Goal: Information Seeking & Learning: Learn about a topic

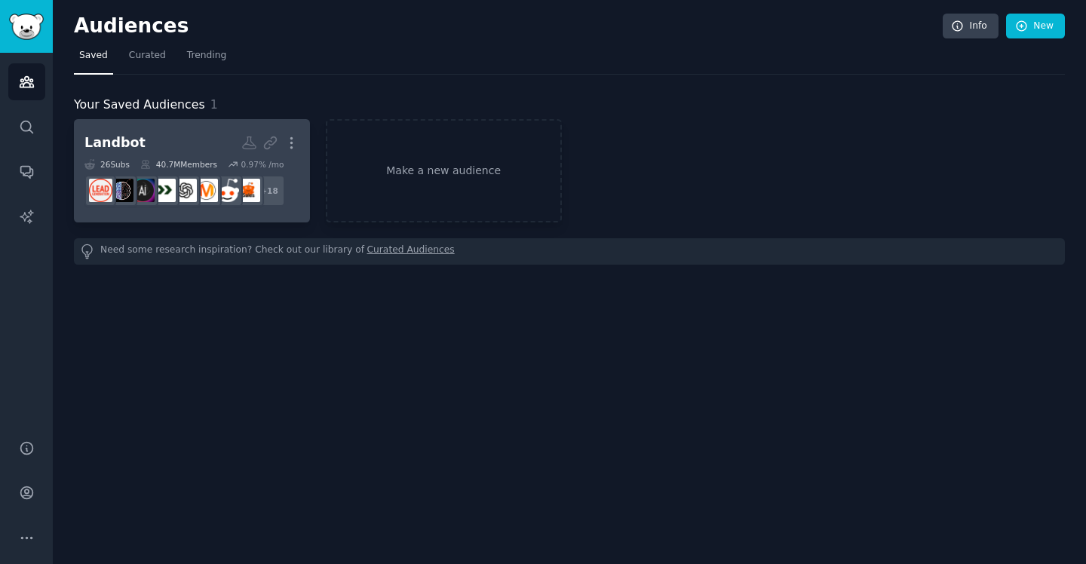
click at [177, 131] on h2 "Landbot More" at bounding box center [192, 143] width 215 height 26
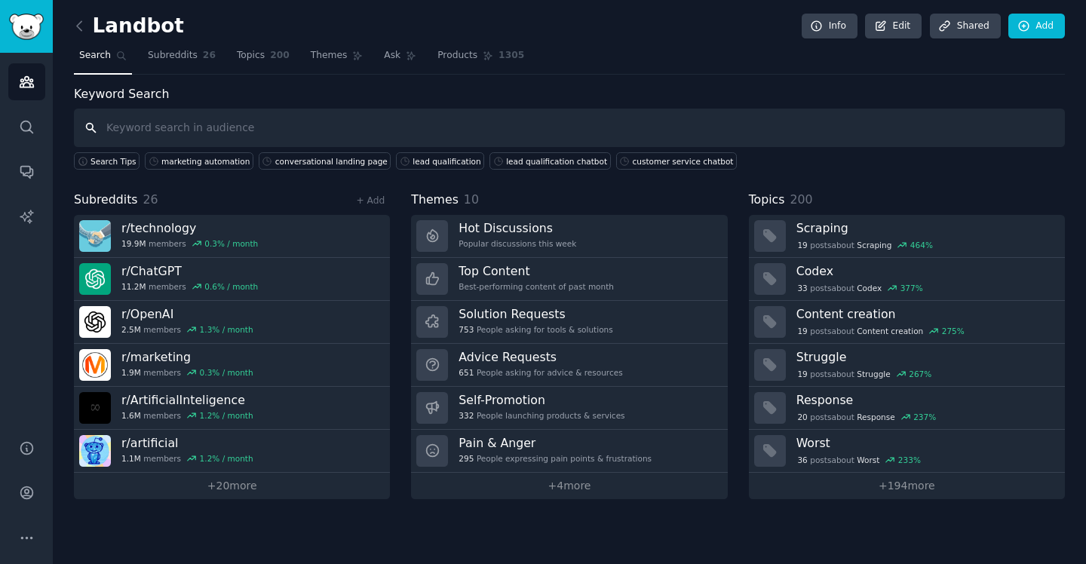
paste input "conversational AI"
type input "conversational AI"
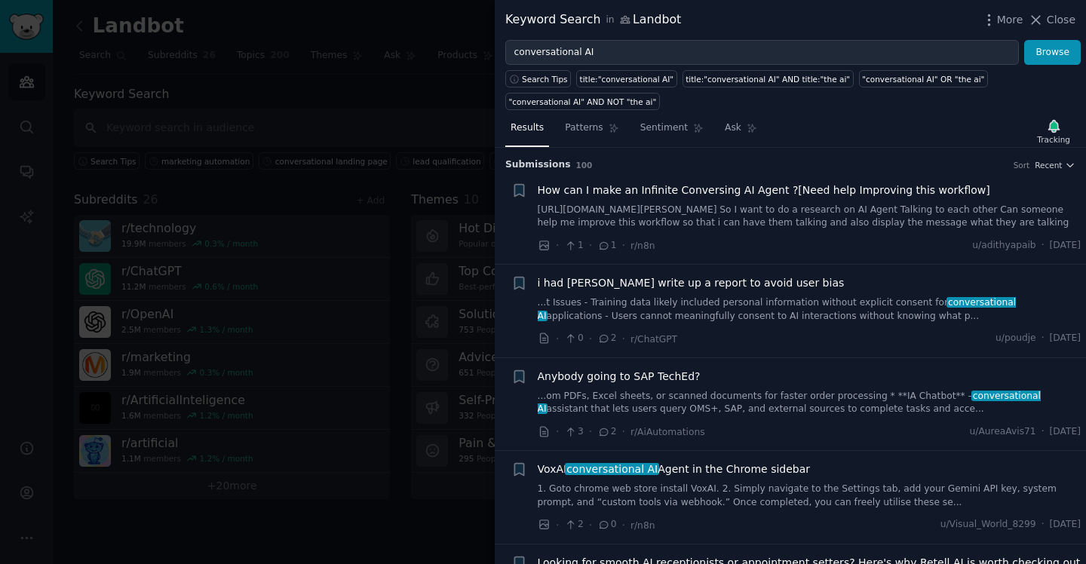
click at [749, 195] on span "How can I make an Infinite Conversing AI Agent ?[Need help Improving this workf…" at bounding box center [764, 191] width 453 height 16
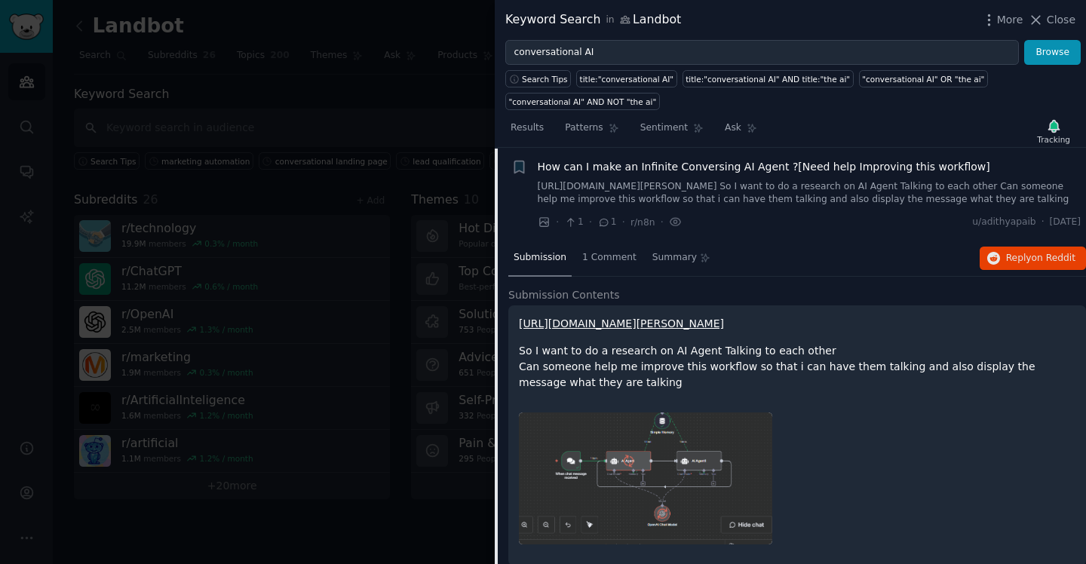
scroll to position [98, 0]
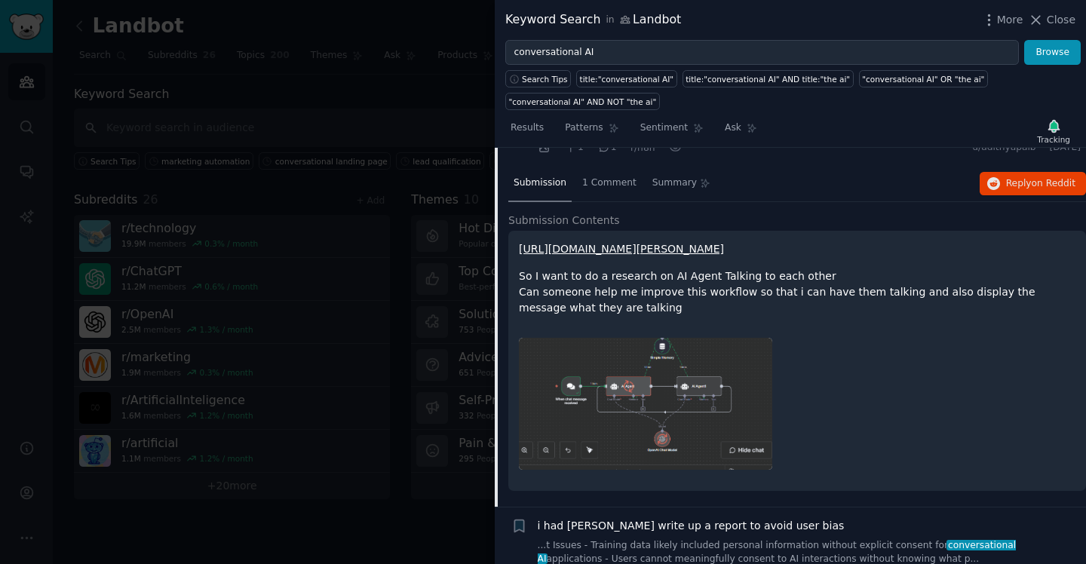
click at [472, 149] on div at bounding box center [543, 282] width 1086 height 564
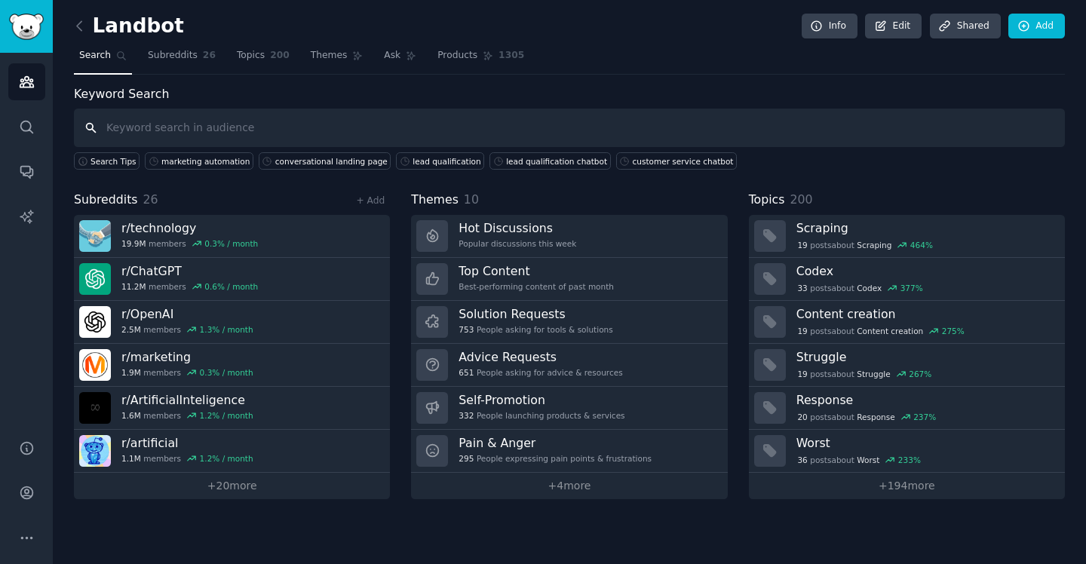
click at [518, 129] on input "text" at bounding box center [569, 128] width 991 height 38
paste input "no-code chatbot"
type input "no-code chatbot"
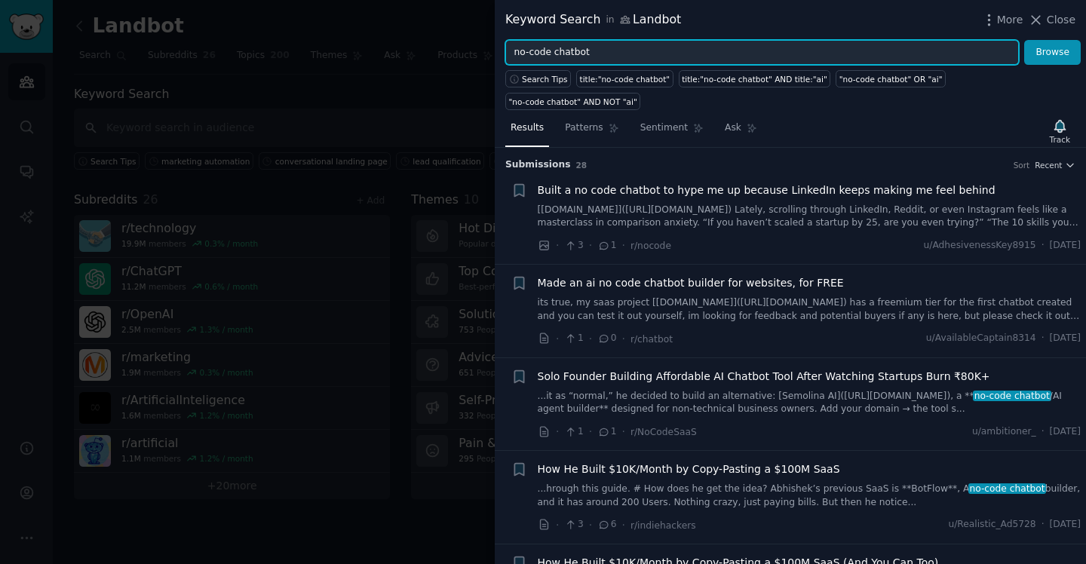
click at [531, 49] on input "no-code chatbot" at bounding box center [763, 53] width 514 height 26
click at [1025, 40] on button "Browse" at bounding box center [1053, 53] width 57 height 26
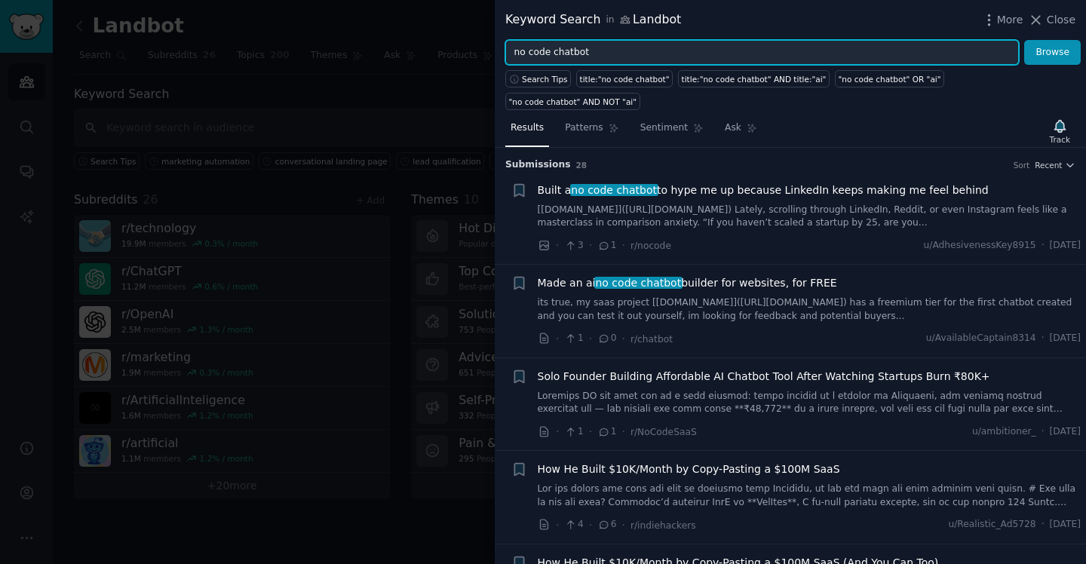
click at [571, 48] on input "no code chatbot" at bounding box center [763, 53] width 514 height 26
click at [1025, 40] on button "Browse" at bounding box center [1053, 53] width 57 height 26
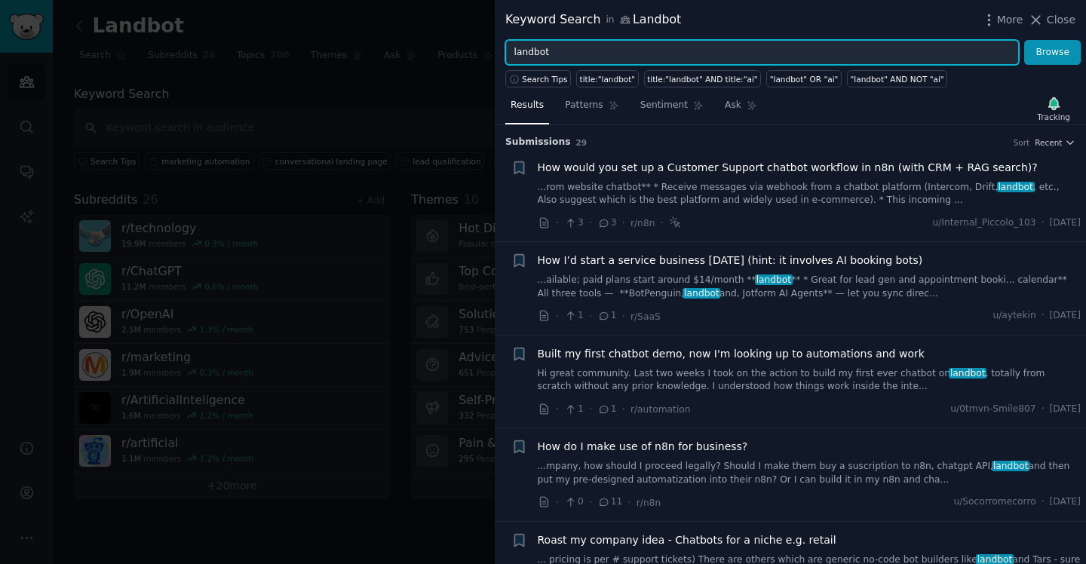
click at [655, 47] on input "landbot" at bounding box center [763, 53] width 514 height 26
click at [1025, 40] on button "Browse" at bounding box center [1053, 53] width 57 height 26
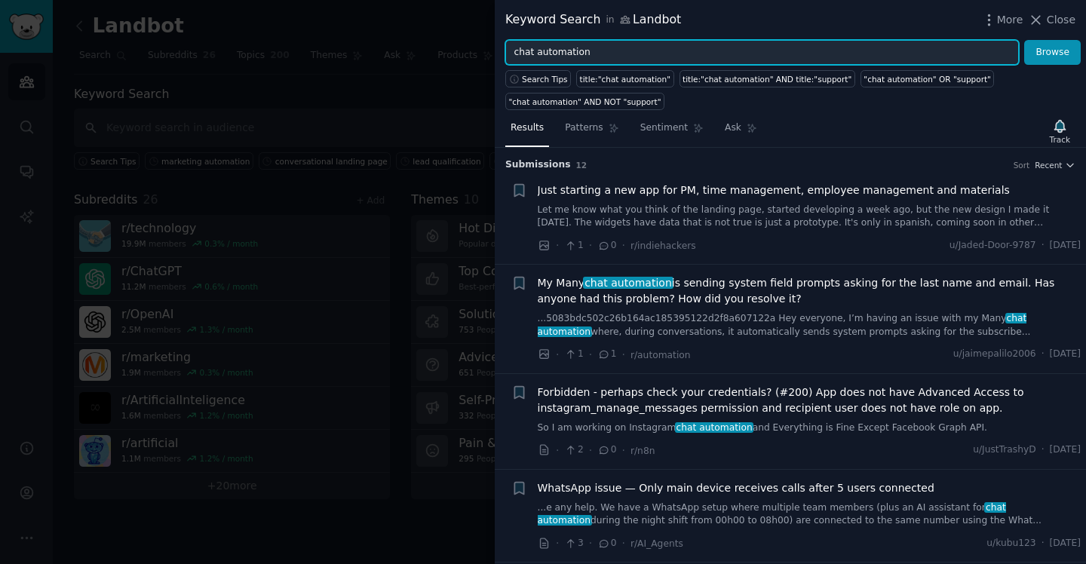
click at [583, 52] on input "chat automation" at bounding box center [763, 53] width 514 height 26
paste input "website chatbot"
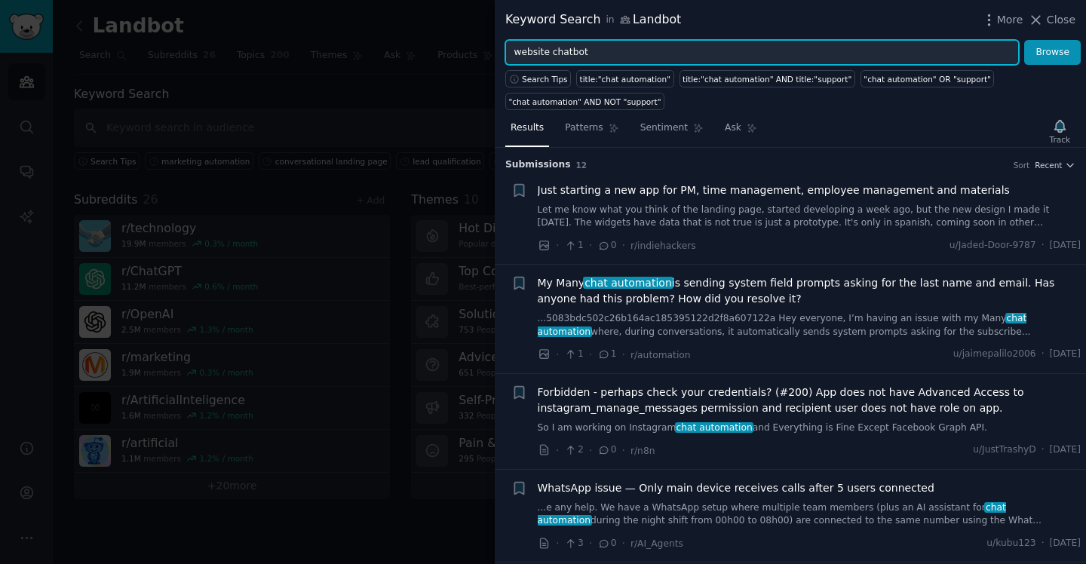
click at [1025, 40] on button "Browse" at bounding box center [1053, 53] width 57 height 26
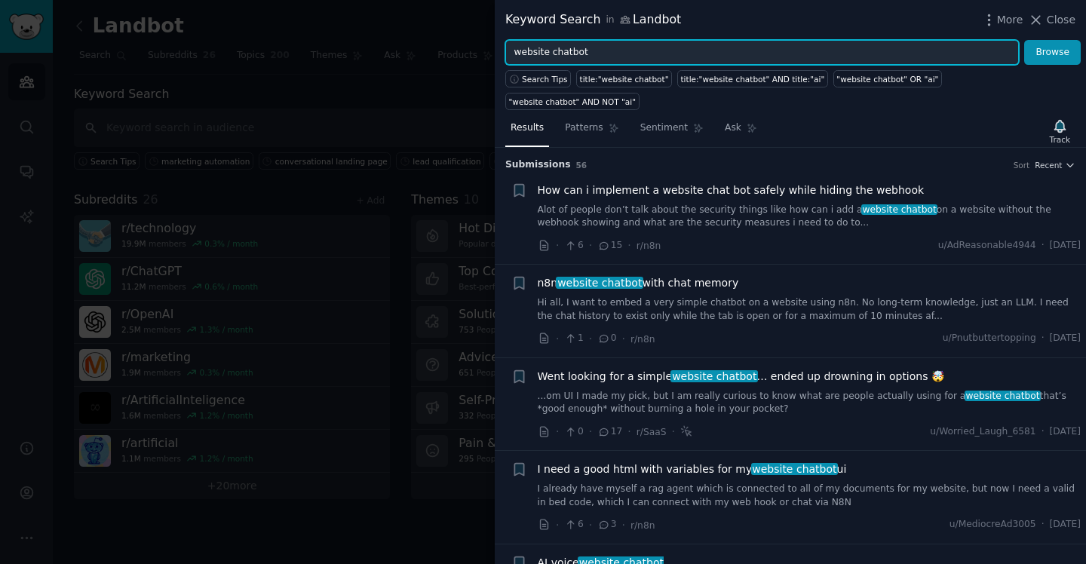
click at [586, 48] on input "website chatbot" at bounding box center [763, 53] width 514 height 26
paste input "conversational marketing"
click at [1025, 40] on button "Browse" at bounding box center [1053, 53] width 57 height 26
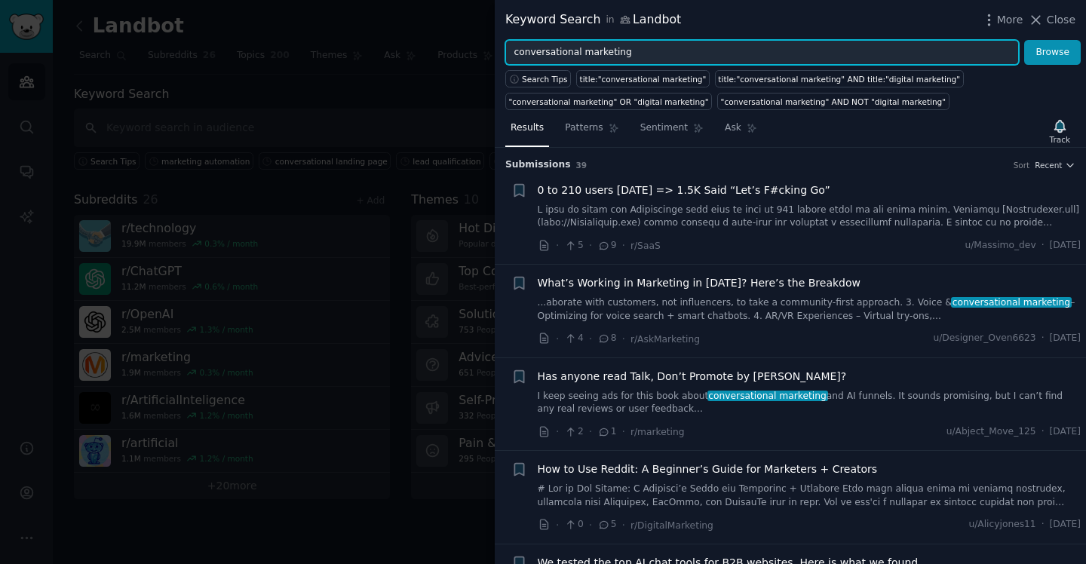
click at [586, 40] on input "conversational marketing" at bounding box center [763, 53] width 514 height 26
paste input "ustomer support automation"
click at [1025, 40] on button "Browse" at bounding box center [1053, 53] width 57 height 26
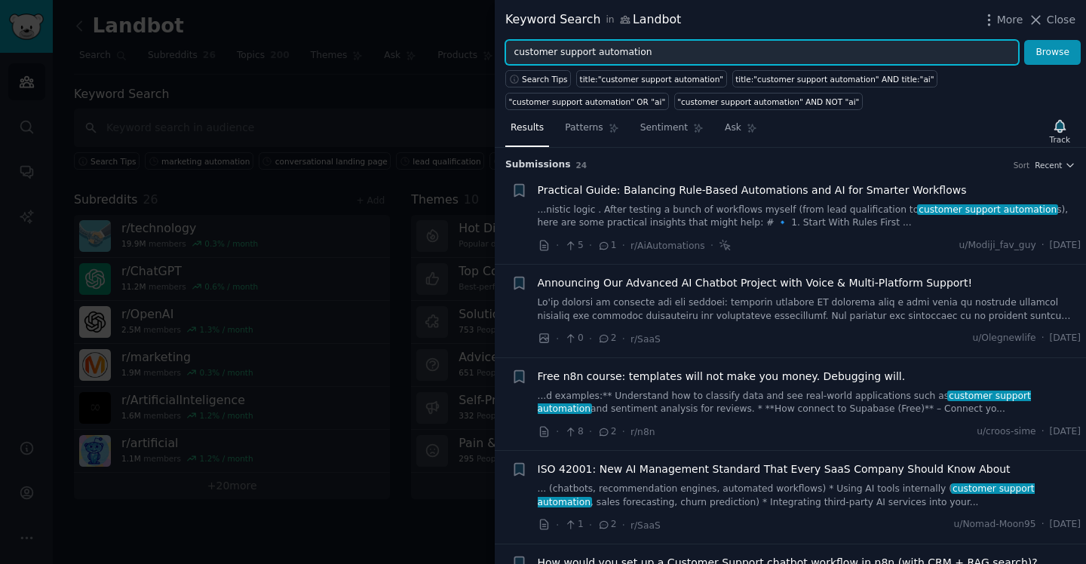
click at [602, 45] on input "customer support automation" at bounding box center [763, 53] width 514 height 26
paste input "helpdesk bot"
click at [1025, 40] on button "Browse" at bounding box center [1053, 53] width 57 height 26
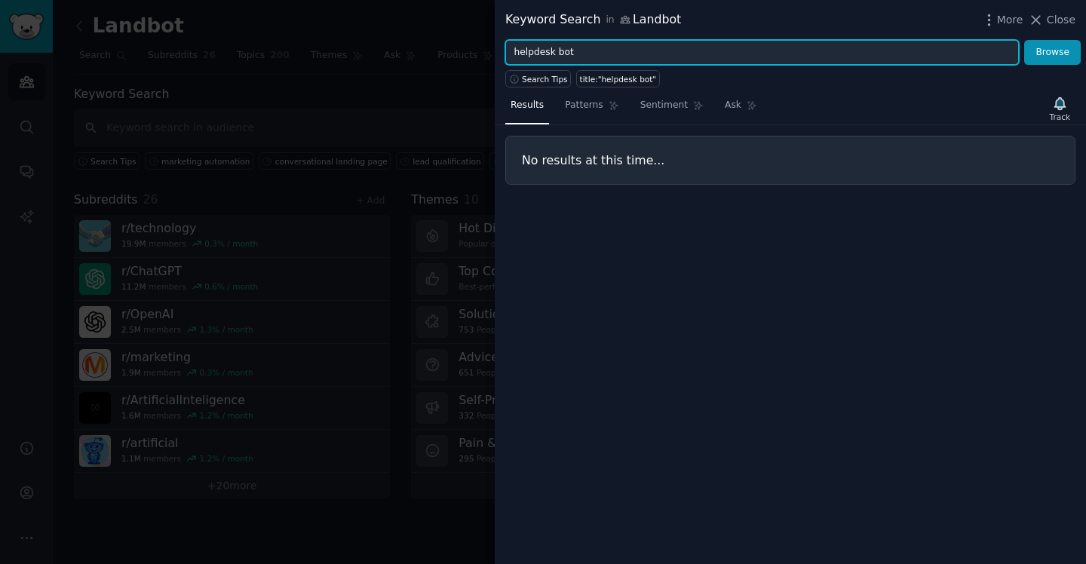
click at [541, 51] on input "helpdesk bot" at bounding box center [763, 53] width 514 height 26
paste input "customer service chat"
click at [1025, 40] on button "Browse" at bounding box center [1053, 53] width 57 height 26
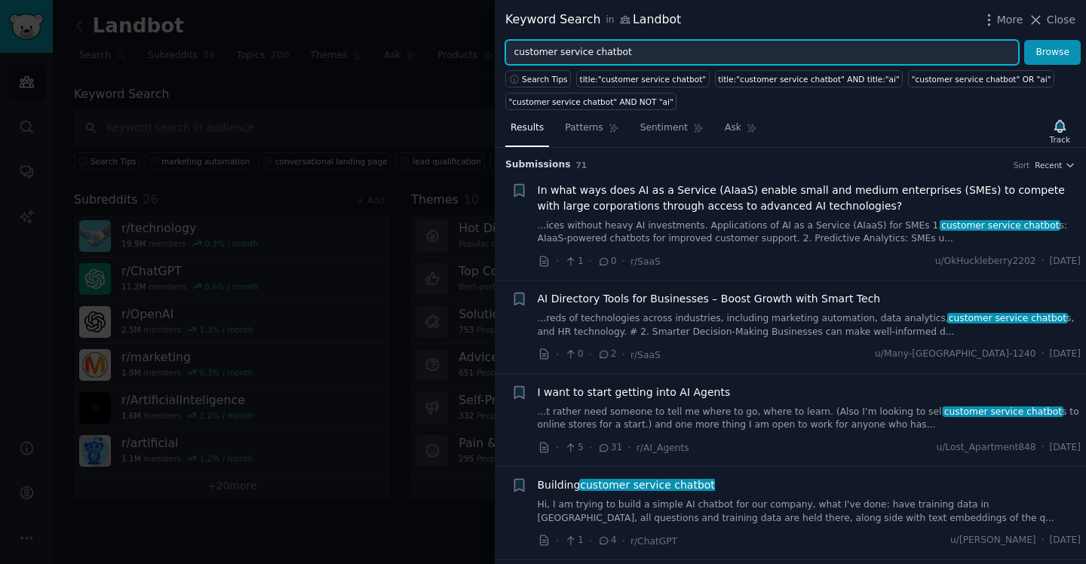
scroll to position [2, 0]
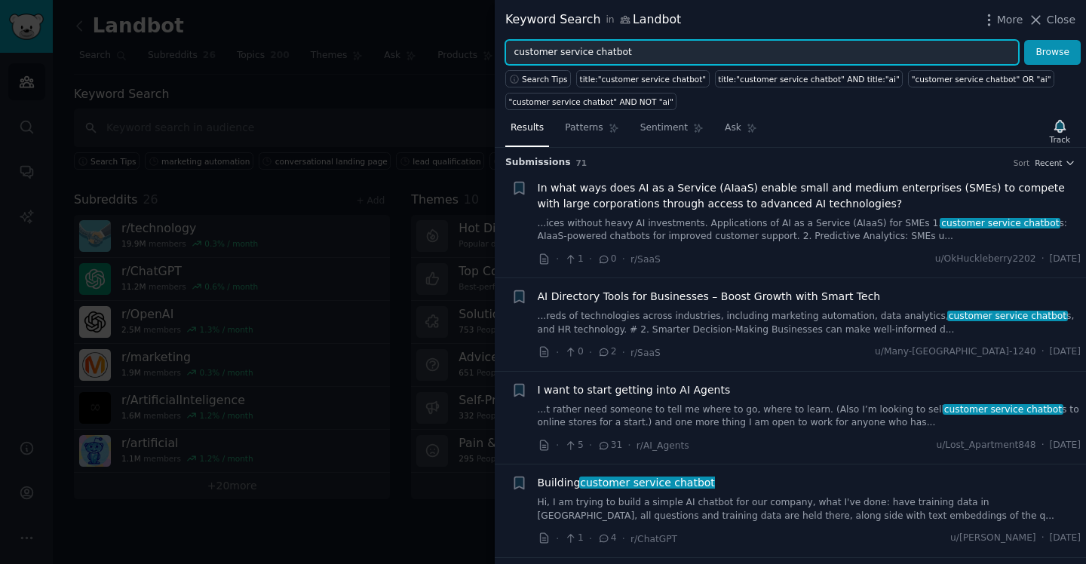
click at [576, 52] on input "customer service chatbot" at bounding box center [763, 53] width 514 height 26
paste input "support automation"
click at [1025, 40] on button "Browse" at bounding box center [1053, 53] width 57 height 26
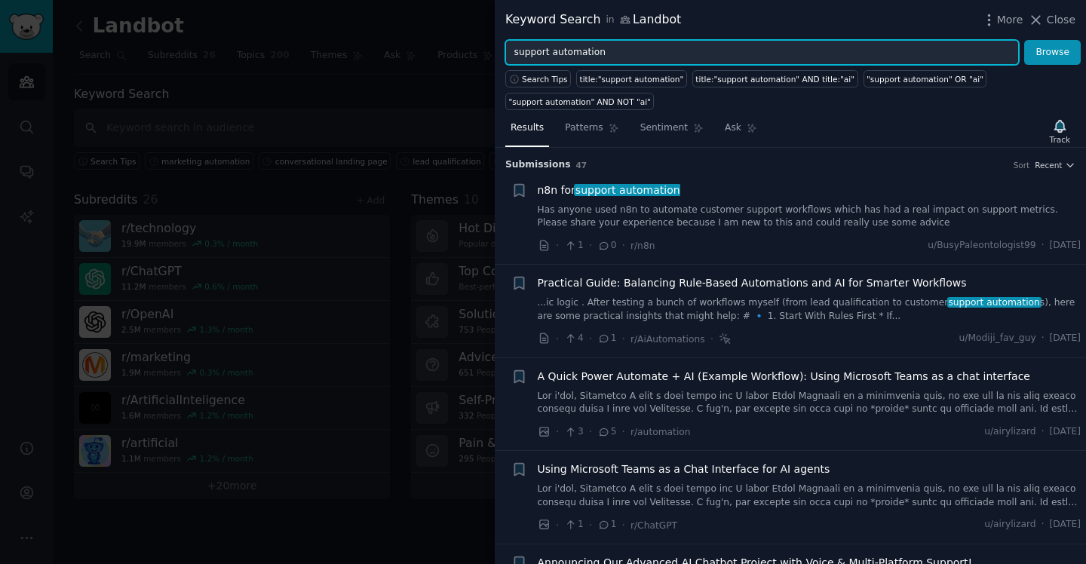
scroll to position [16, 0]
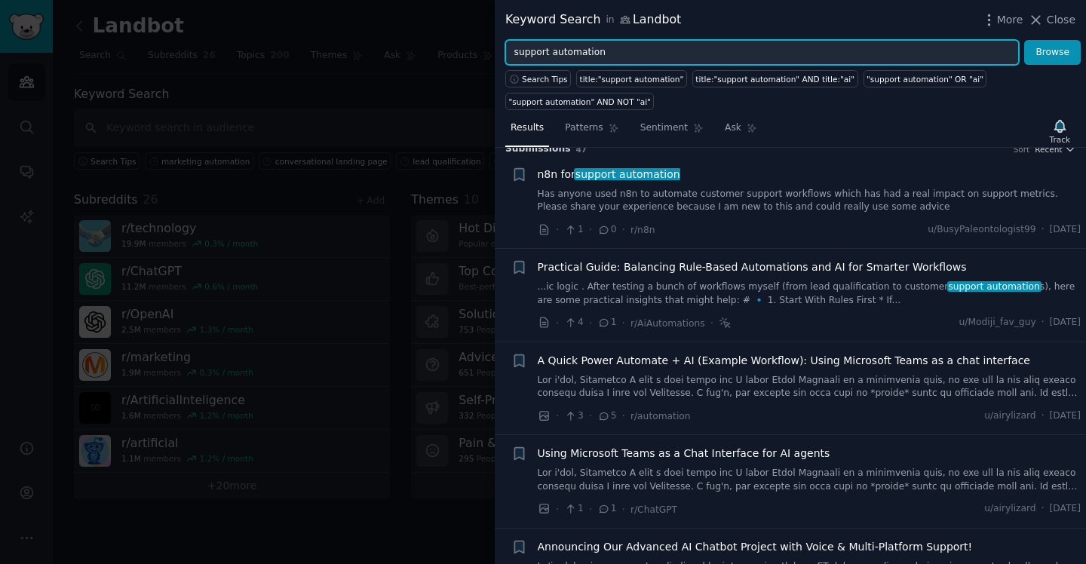
click at [647, 54] on input "support automation" at bounding box center [763, 53] width 514 height 26
paste input "lead capture bot"
click at [1025, 40] on button "Browse" at bounding box center [1053, 53] width 57 height 26
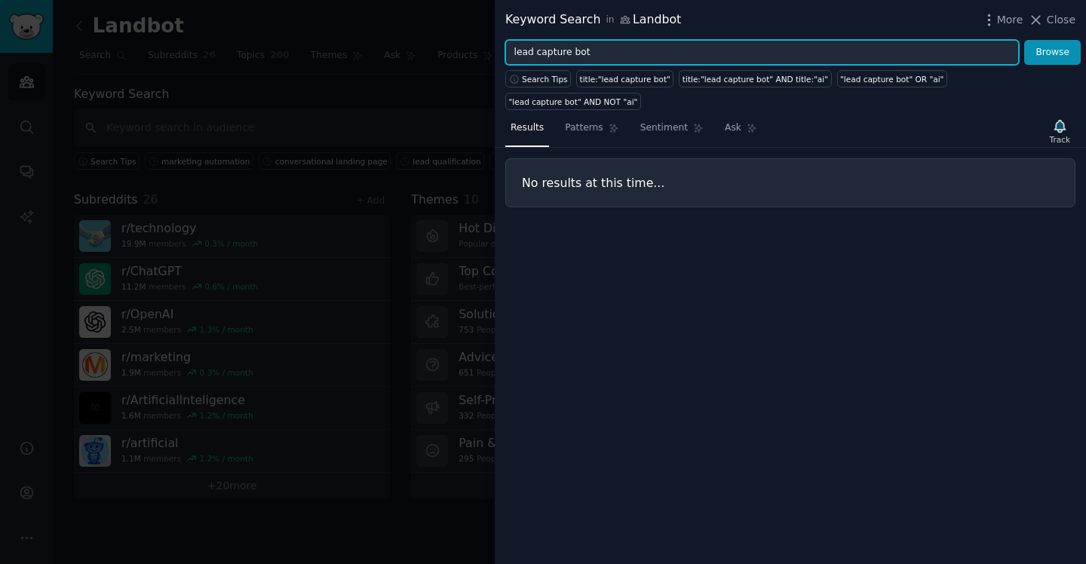
click at [550, 52] on input "lead capture bot" at bounding box center [763, 53] width 514 height 26
paste input "sales automation"
type input "sales automation"
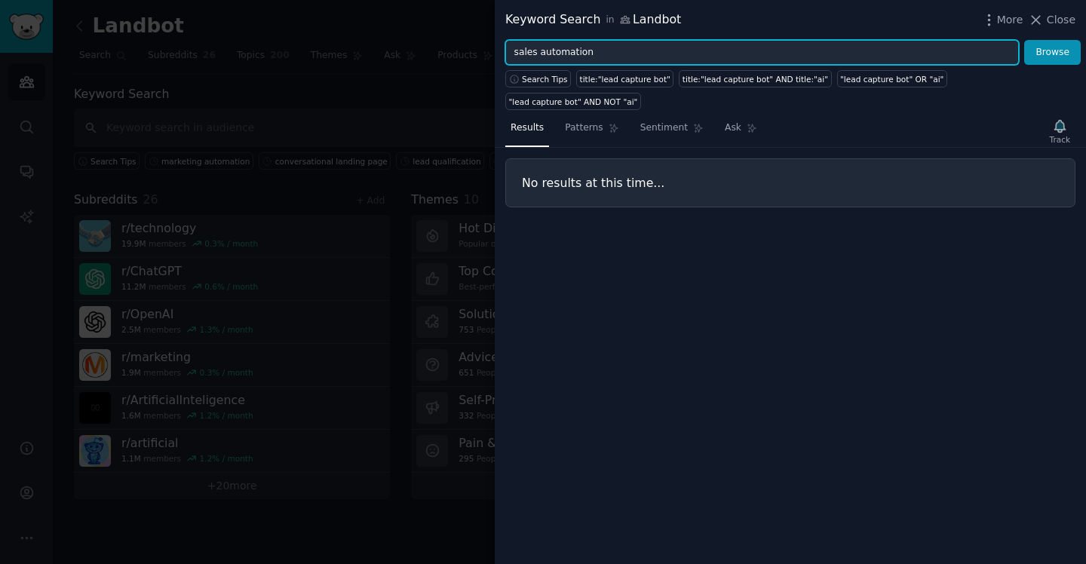
click at [1025, 40] on button "Browse" at bounding box center [1053, 53] width 57 height 26
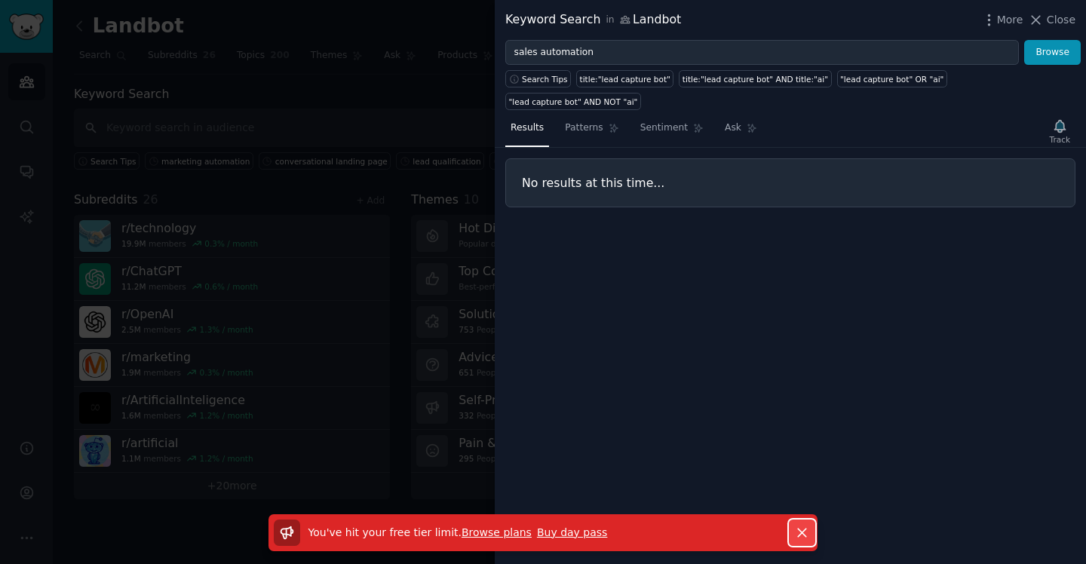
click at [801, 530] on icon "button" at bounding box center [802, 533] width 8 height 8
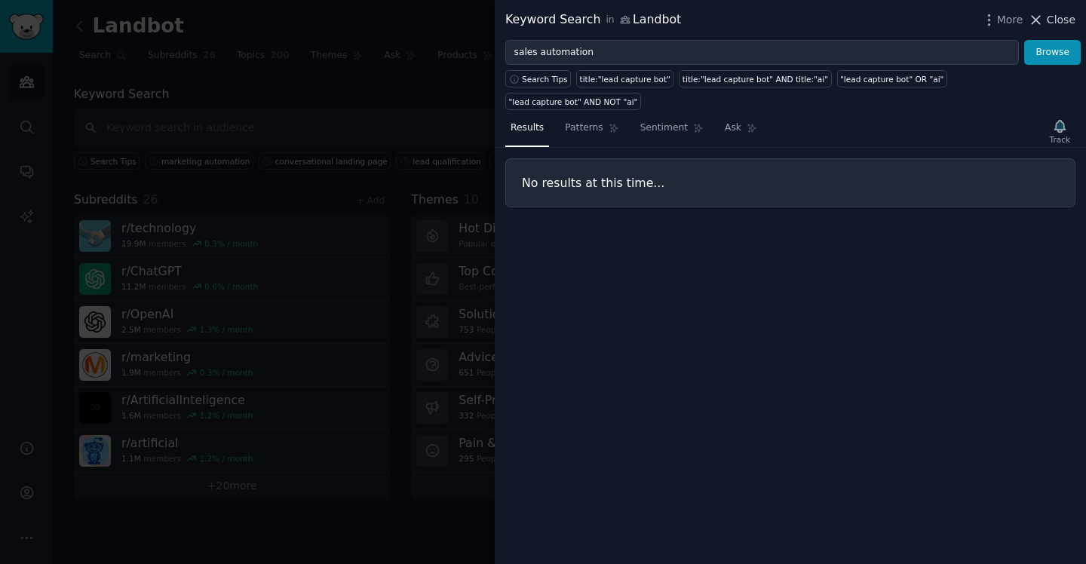
click at [1053, 14] on span "Close" at bounding box center [1061, 20] width 29 height 16
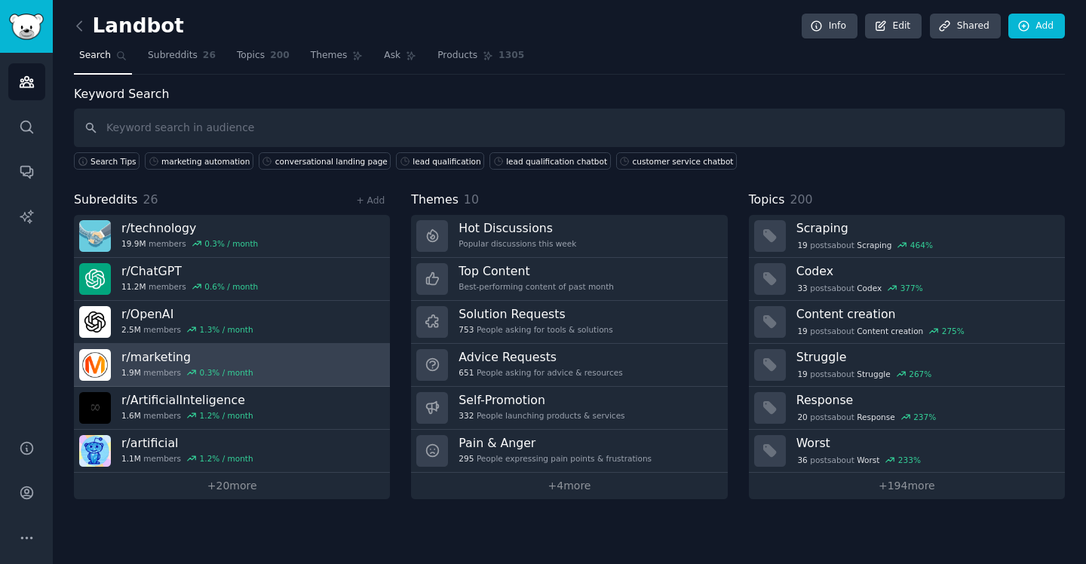
click at [226, 374] on div "0.3 % / month" at bounding box center [227, 372] width 54 height 11
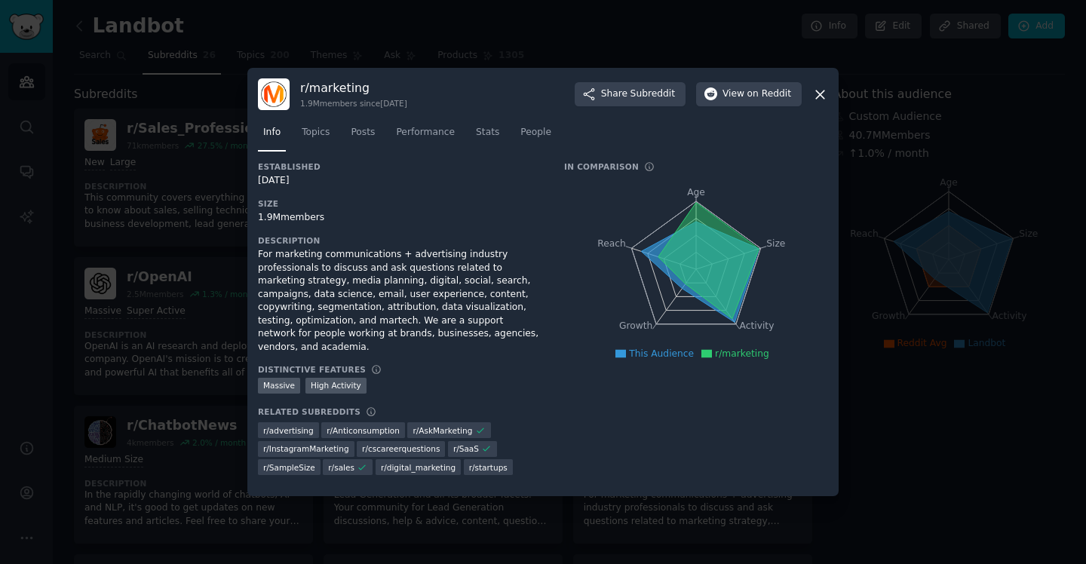
click at [815, 102] on icon at bounding box center [821, 95] width 16 height 16
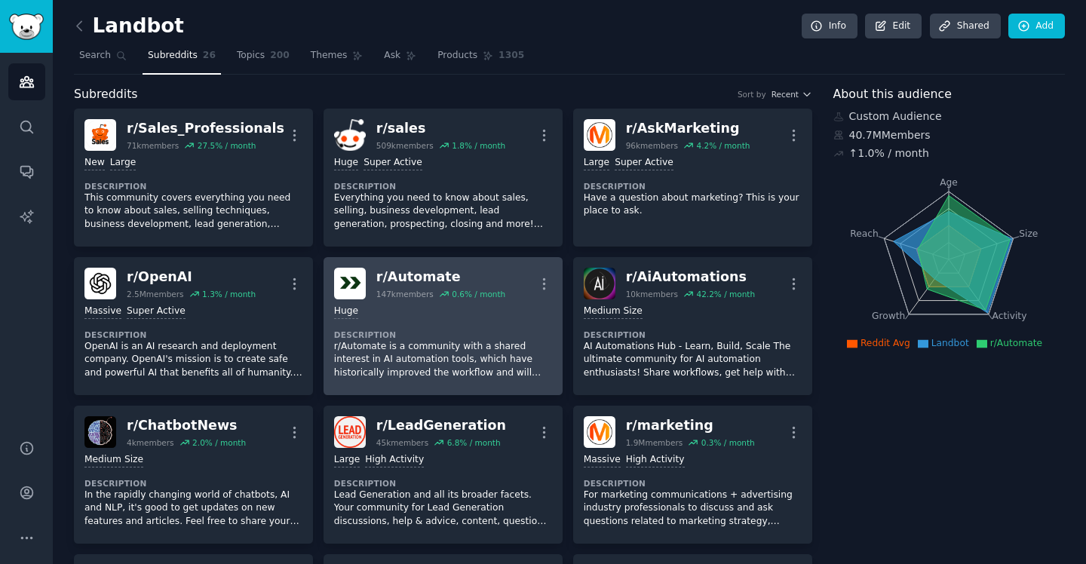
scroll to position [17, 0]
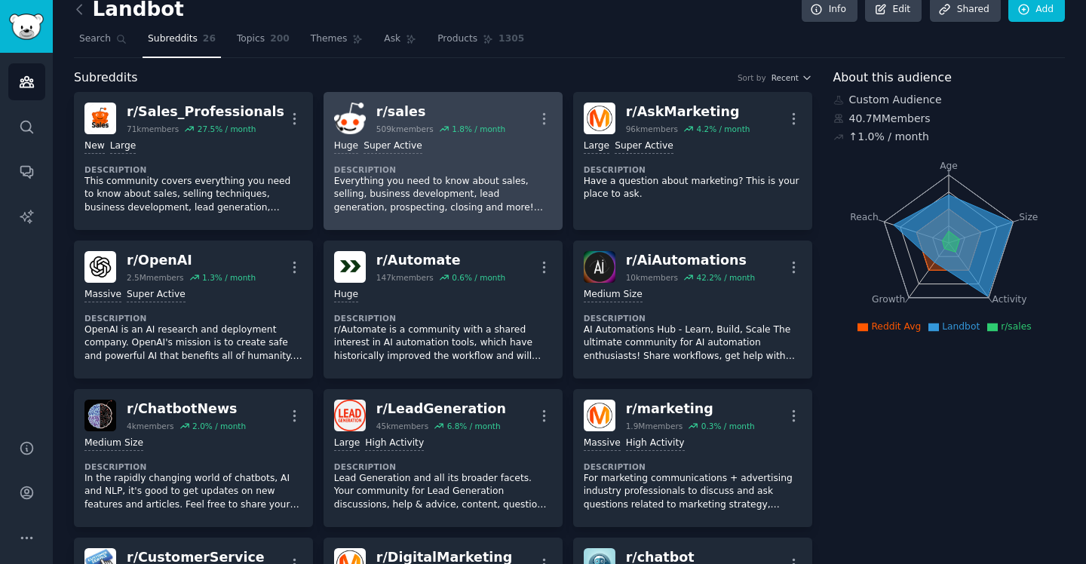
click at [382, 103] on div "r/ sales" at bounding box center [440, 112] width 129 height 19
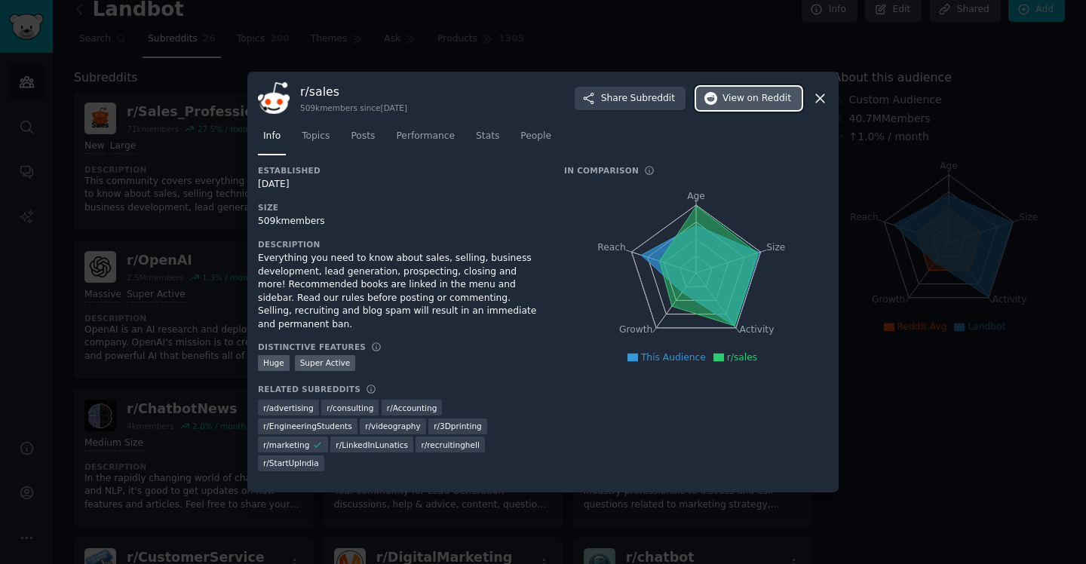
click at [736, 106] on span "View on Reddit" at bounding box center [757, 99] width 69 height 14
click at [818, 106] on icon at bounding box center [821, 99] width 16 height 16
